Goal: Task Accomplishment & Management: Manage account settings

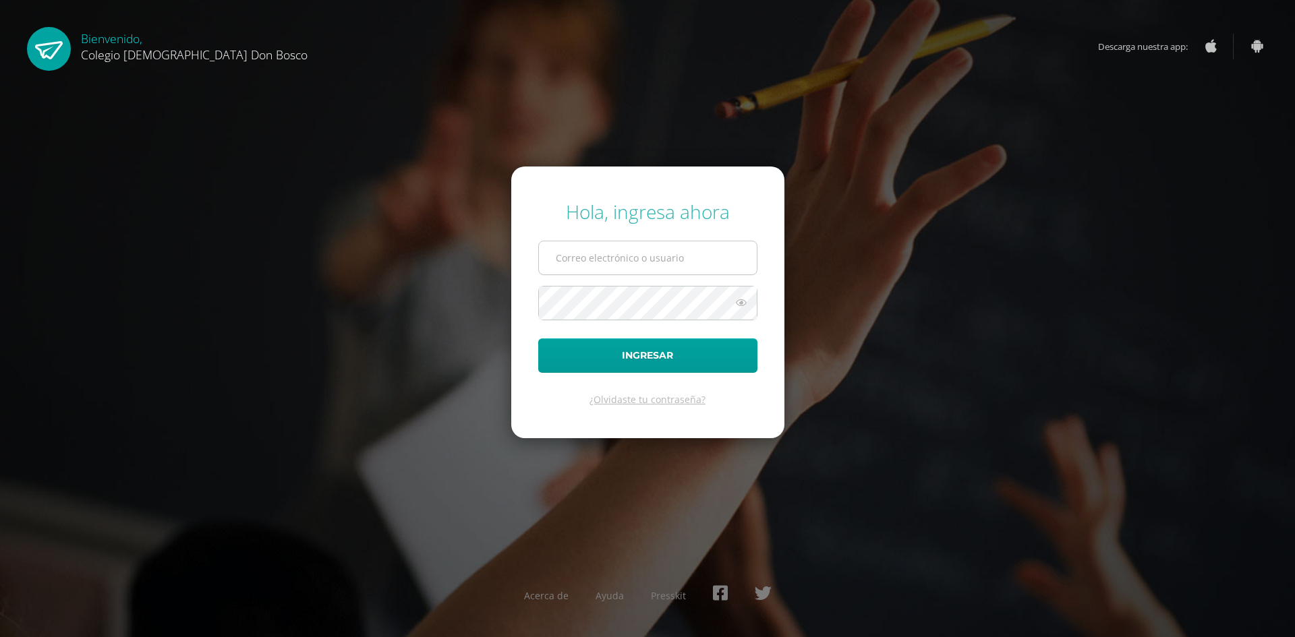
click at [635, 261] on input "text" at bounding box center [648, 257] width 218 height 33
click at [589, 258] on input "c.maas.cdb@gmail.com" at bounding box center [648, 257] width 218 height 33
click at [1008, 335] on div "Hola, ingresa ahora c.maas.6cdb@gmail.com Ingresar ¿Olvidaste tu contraseña? Ac…" at bounding box center [647, 318] width 870 height 260
drag, startPoint x: 1008, startPoint y: 335, endPoint x: 961, endPoint y: 304, distance: 55.6
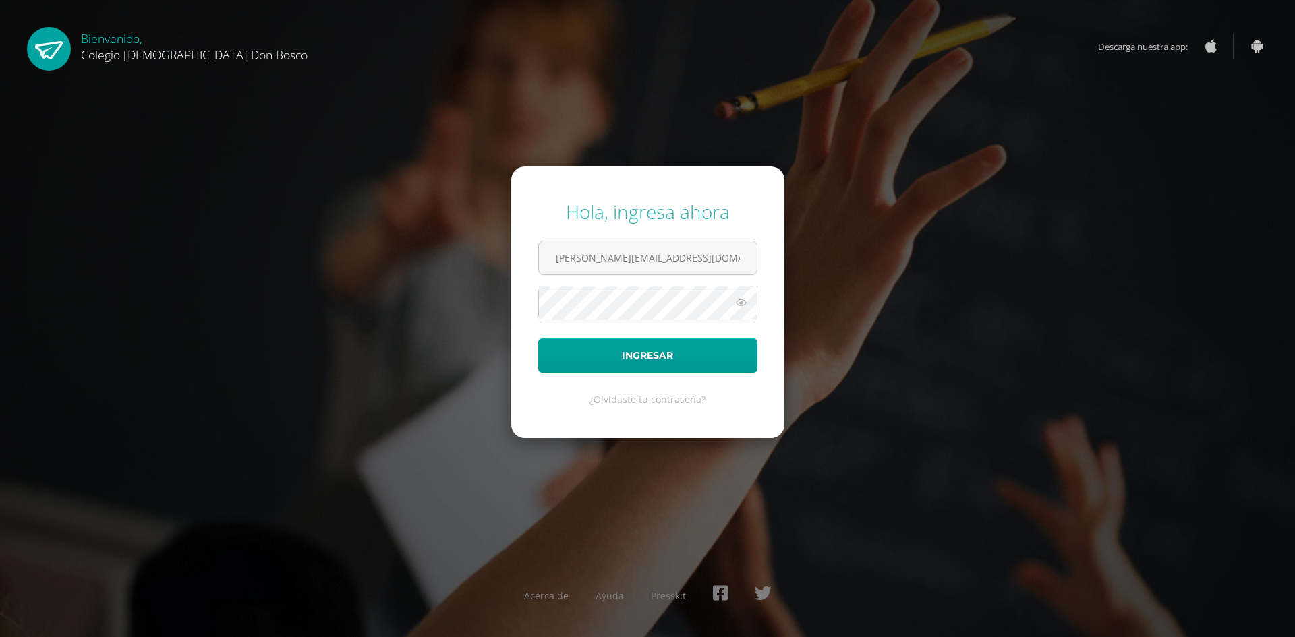
click at [961, 304] on div "Hola, ingresa ahora c.maas.6cdb@gmail.com Ingresar ¿Olvidaste tu contraseña? Ac…" at bounding box center [647, 318] width 870 height 260
click at [514, 306] on form "Hola, ingresa ahora c.maas.6cdb@gmail.com Ingresar ¿Olvidaste tu contraseña?" at bounding box center [647, 302] width 273 height 271
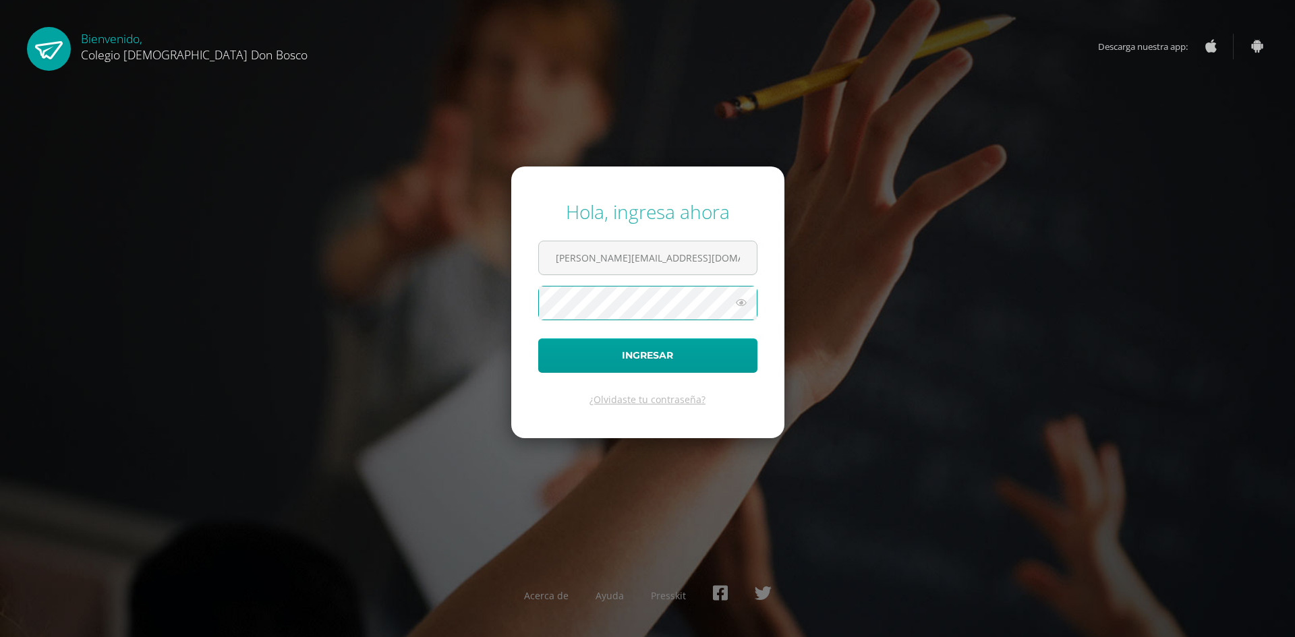
click at [514, 306] on form "Hola, ingresa ahora c.maas.6cdb@gmail.com Ingresar ¿Olvidaste tu contraseña?" at bounding box center [647, 302] width 273 height 271
click at [494, 262] on div "Hola, ingresa ahora c.maas.6cdb@gmail.com Ingresar ¿Olvidaste tu contraseña? Ac…" at bounding box center [647, 318] width 870 height 260
click at [743, 308] on icon at bounding box center [742, 303] width 18 height 16
click at [745, 303] on icon at bounding box center [740, 303] width 19 height 16
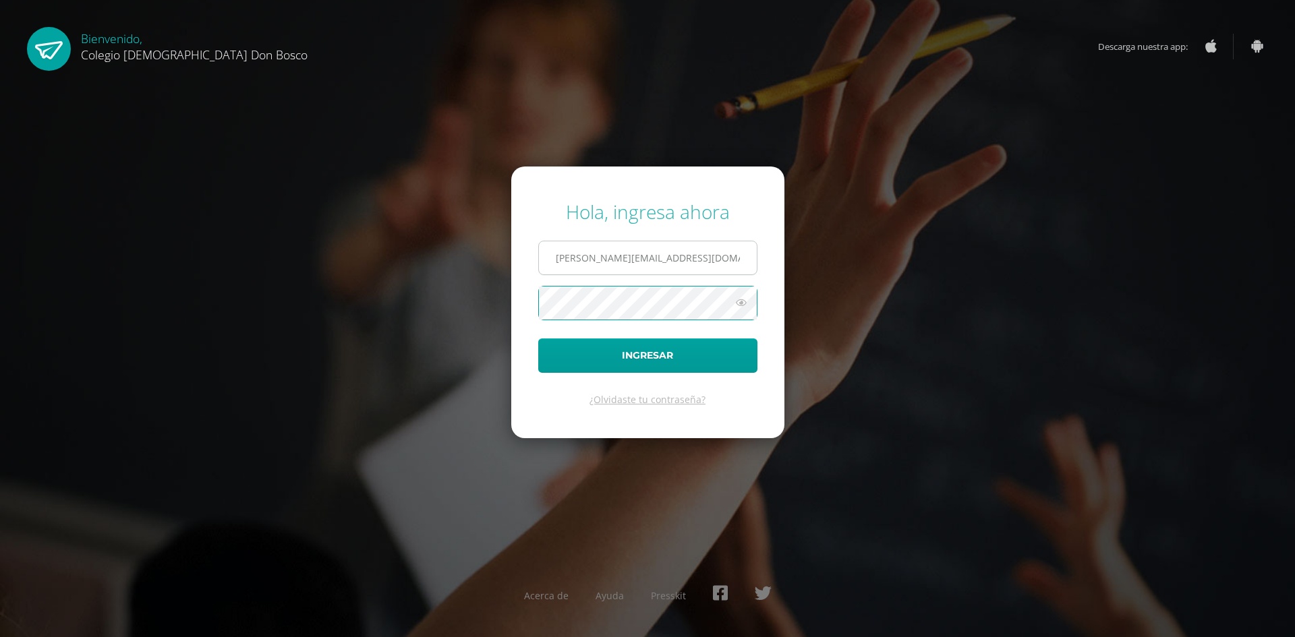
click at [648, 250] on input "c.maas.6cdb@gmail.com" at bounding box center [648, 257] width 218 height 33
click at [648, 250] on input "c.maas.6cdb@gmail.2019" at bounding box center [648, 257] width 218 height 33
drag, startPoint x: 667, startPoint y: 260, endPoint x: 642, endPoint y: 265, distance: 25.5
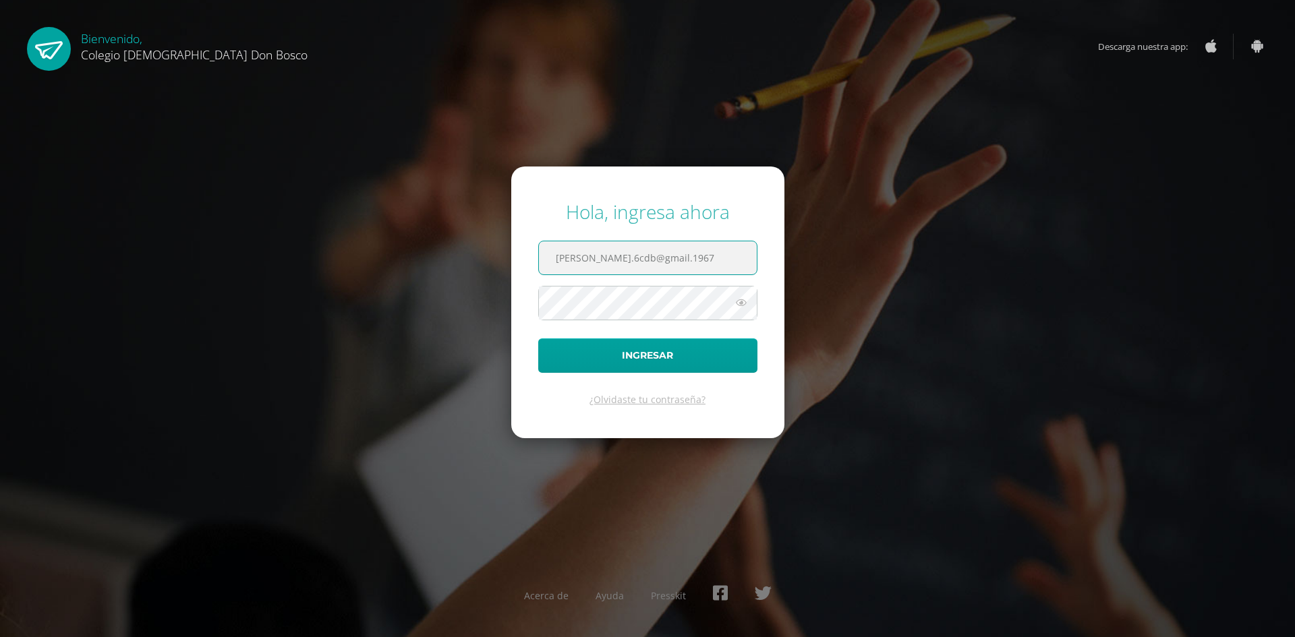
click at [642, 265] on input "c.maas.6cdb@gmail.1967" at bounding box center [648, 257] width 218 height 33
click at [673, 259] on input "c.maas.6cdb@gmail.1967" at bounding box center [648, 257] width 218 height 33
drag, startPoint x: 673, startPoint y: 259, endPoint x: 647, endPoint y: 258, distance: 25.7
click at [647, 258] on input "c.maas.6cdb@gmail.1967" at bounding box center [648, 257] width 218 height 33
type input "c.maas.6cdb@gmail.com"
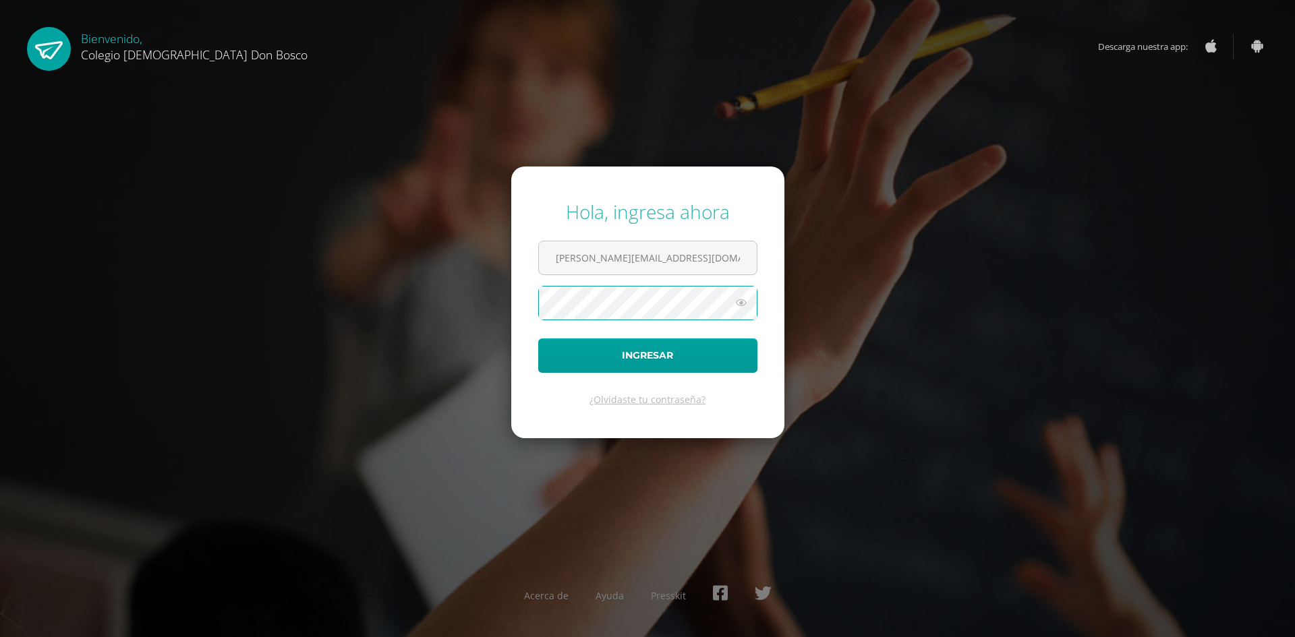
click at [739, 310] on icon at bounding box center [742, 303] width 18 height 16
click at [739, 310] on icon at bounding box center [740, 303] width 19 height 16
click at [745, 306] on icon at bounding box center [742, 303] width 18 height 16
click at [739, 304] on icon at bounding box center [740, 303] width 19 height 16
click at [538, 339] on button "Ingresar" at bounding box center [647, 356] width 219 height 34
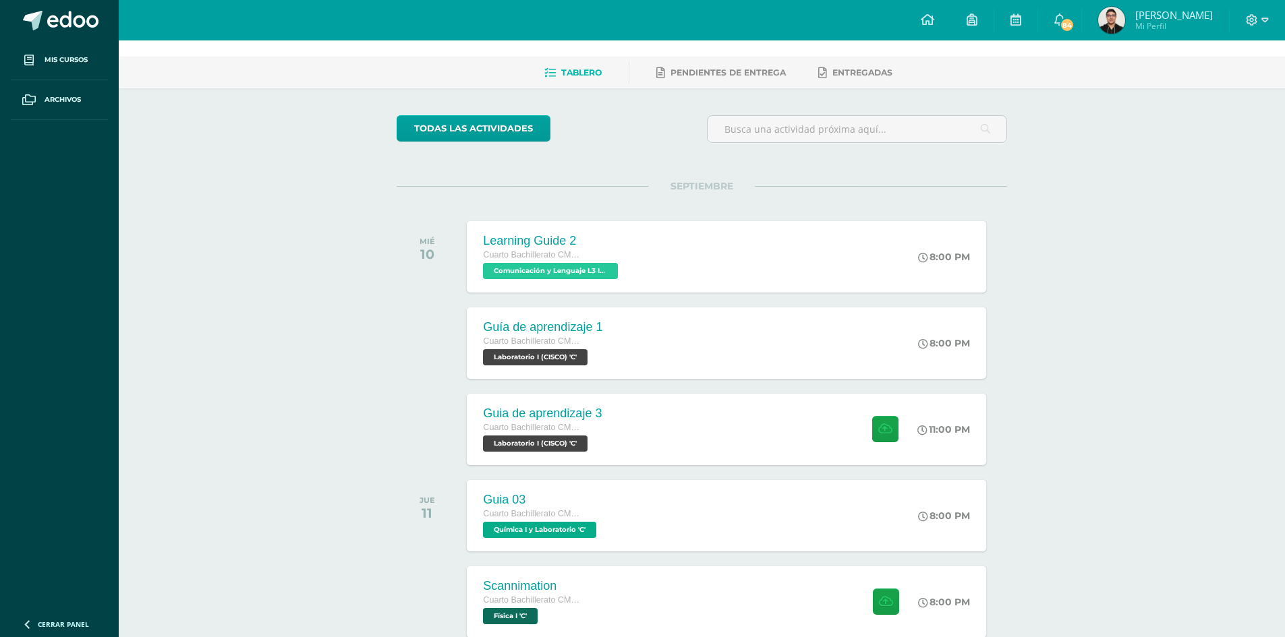
scroll to position [67, 0]
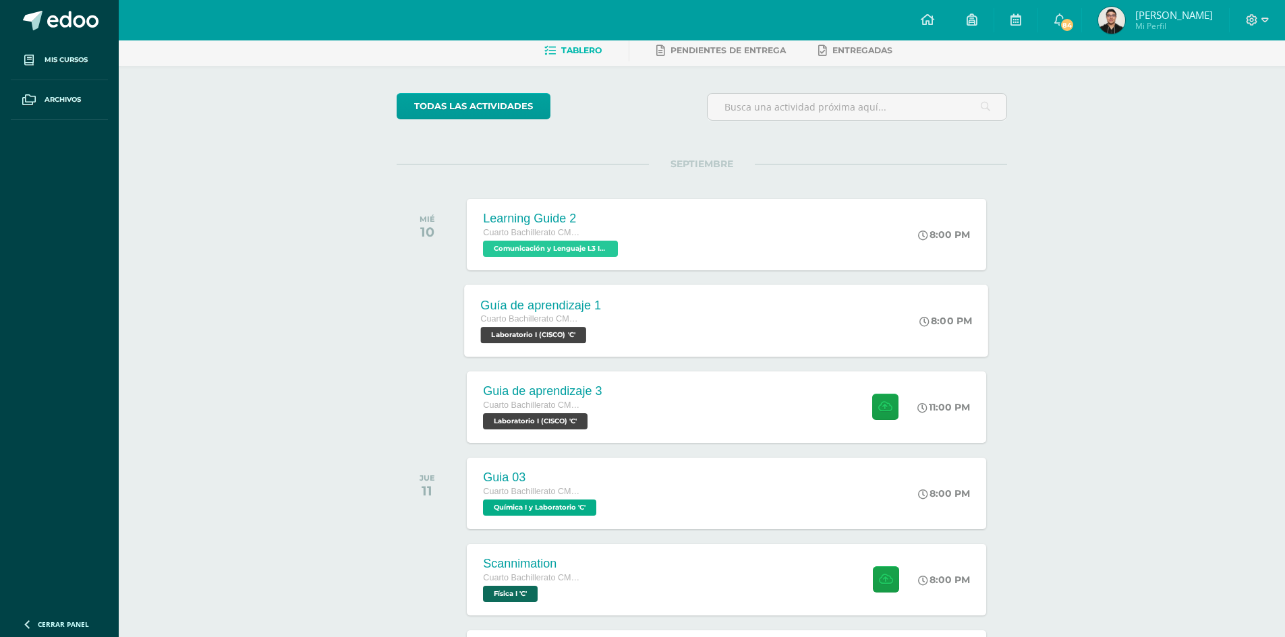
click at [694, 314] on div "Guía de aprendizaje 1 Cuarto Bachillerato CMP Bachillerato en CCLL con Orientac…" at bounding box center [727, 321] width 524 height 72
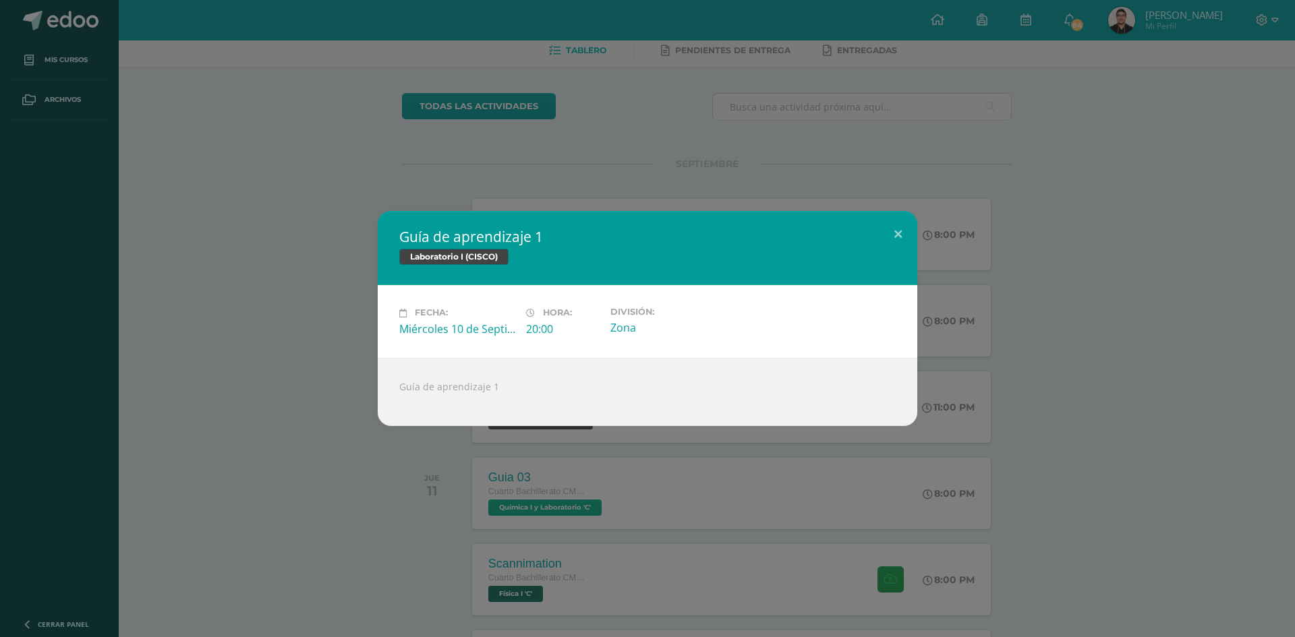
click at [764, 175] on div "Guía de aprendizaje 1 Laboratorio I (CISCO) Fecha: [DATE] Hora: 20:00 División:" at bounding box center [647, 318] width 1295 height 637
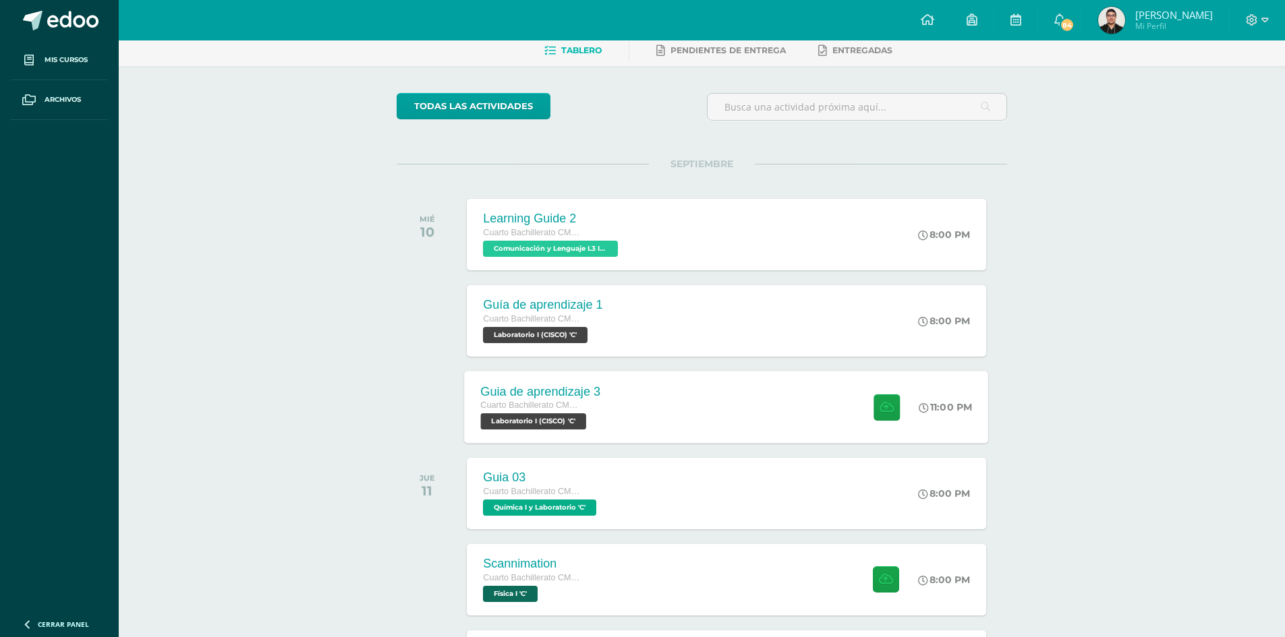
click at [610, 405] on div "Guia de aprendizaje 3 Cuarto Bachillerato CMP Bachillerato en CCLL con Orientac…" at bounding box center [541, 407] width 152 height 72
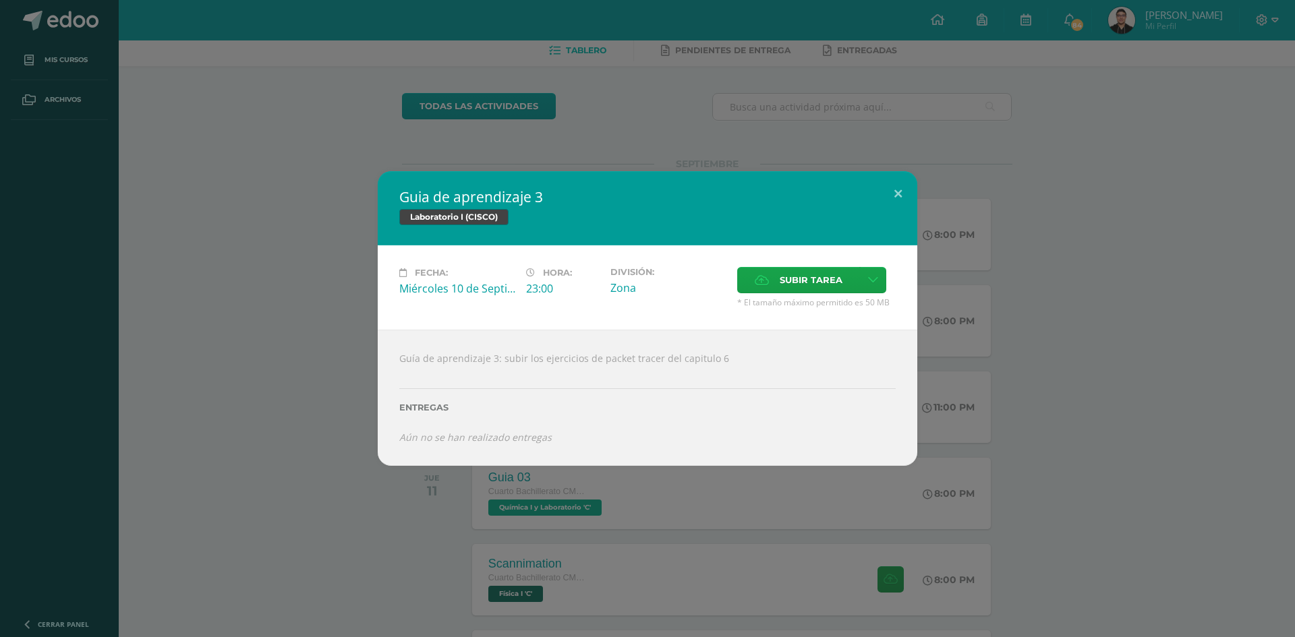
click at [647, 120] on div "Guia de aprendizaje 3 Laboratorio I (CISCO) Fecha: [DATE] Hora: 23:00 División:…" at bounding box center [647, 318] width 1295 height 637
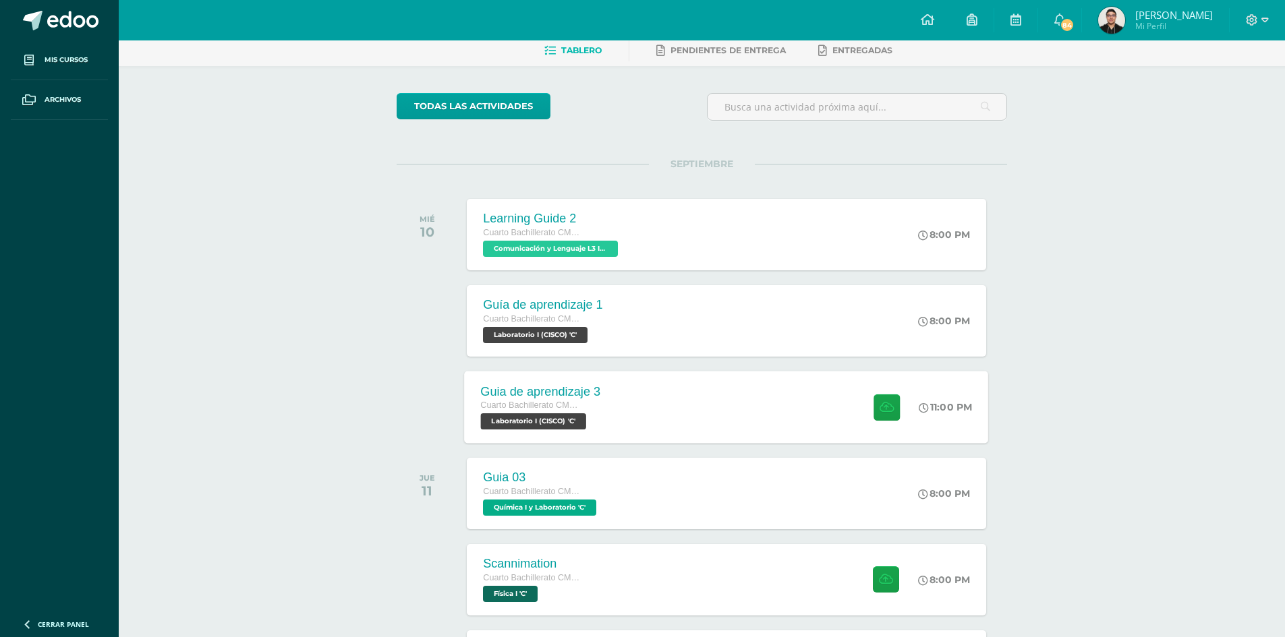
click at [571, 416] on span "Laboratorio I (CISCO) 'C'" at bounding box center [534, 421] width 106 height 16
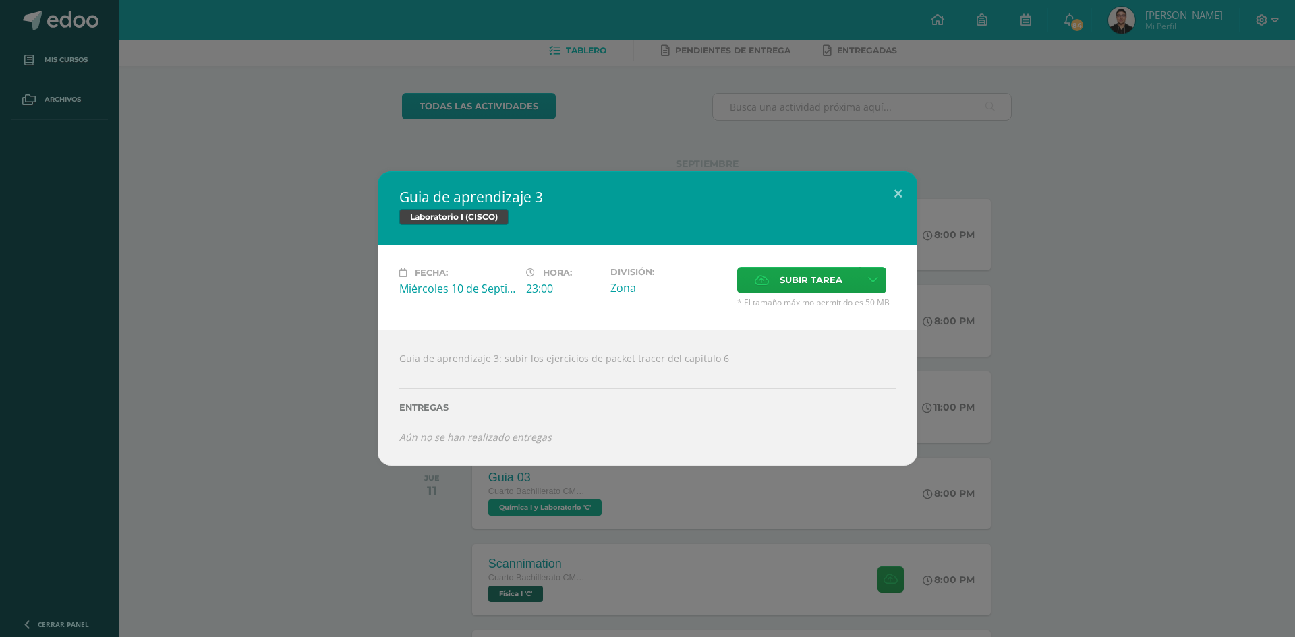
click at [1035, 196] on div "Guia de aprendizaje 3 Laboratorio I (CISCO) Fecha: [DATE] Hora: 23:00 División:…" at bounding box center [647, 318] width 1284 height 295
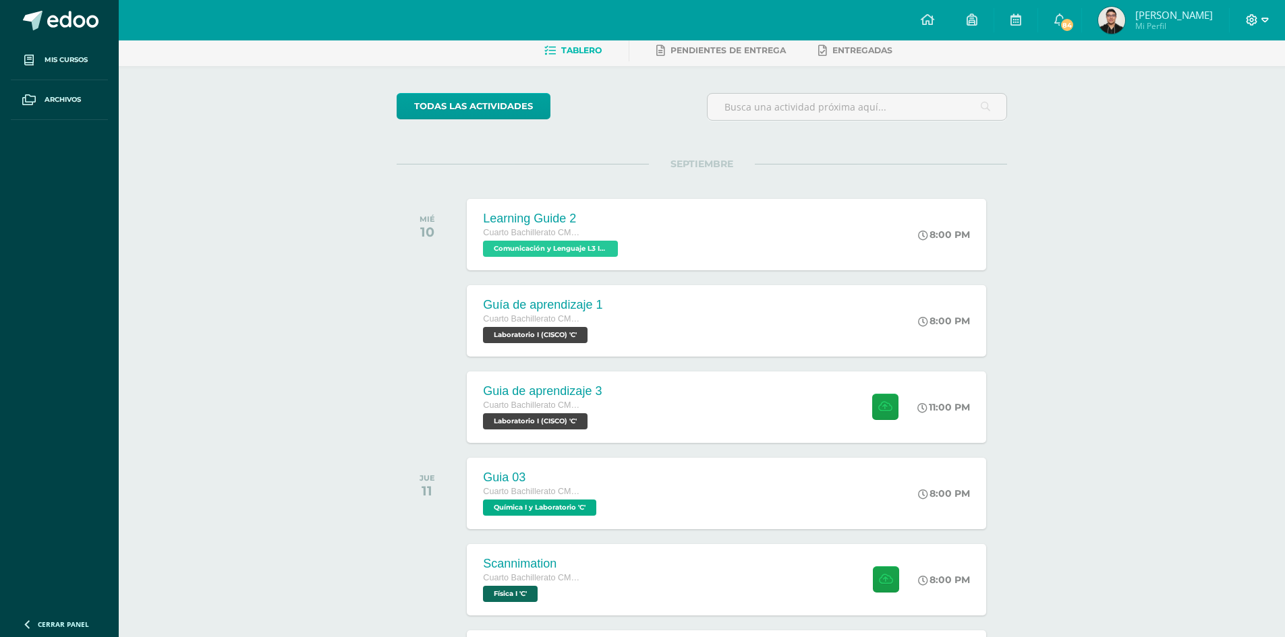
click at [1250, 22] on icon at bounding box center [1252, 20] width 12 height 12
click at [1228, 85] on link "Cerrar sesión" at bounding box center [1215, 92] width 107 height 20
